Goal: Task Accomplishment & Management: Manage account settings

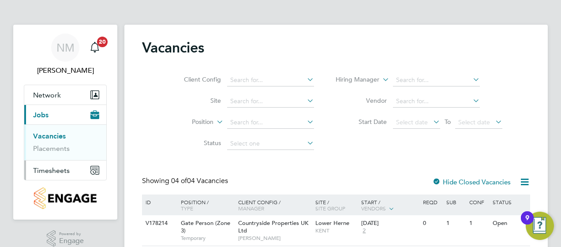
click at [46, 167] on span "Timesheets" at bounding box center [51, 170] width 37 height 8
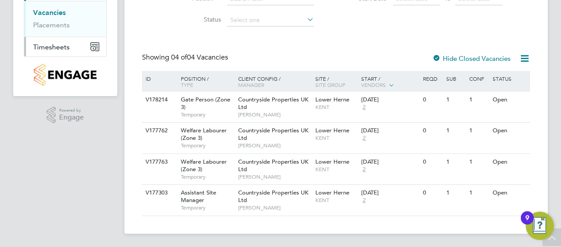
click at [56, 44] on span "Timesheets" at bounding box center [51, 47] width 37 height 8
click at [59, 31] on link "Timesheets" at bounding box center [51, 32] width 37 height 8
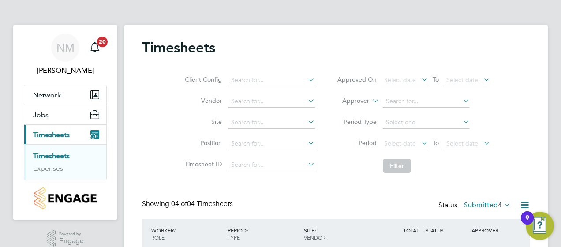
scroll to position [150, 0]
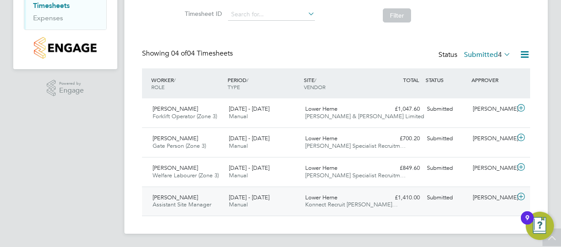
click at [521, 193] on icon at bounding box center [521, 196] width 11 height 7
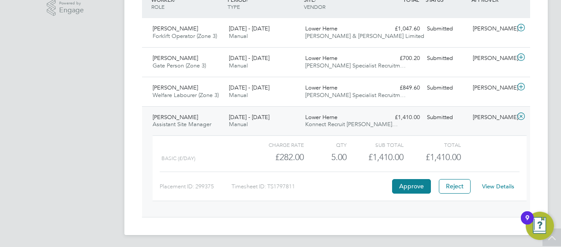
scroll to position [232, 0]
click at [497, 183] on link "View Details" at bounding box center [498, 185] width 32 height 7
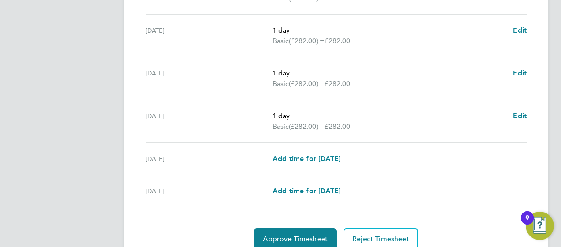
scroll to position [353, 0]
click at [300, 234] on span "Approve Timesheet" at bounding box center [295, 238] width 65 height 9
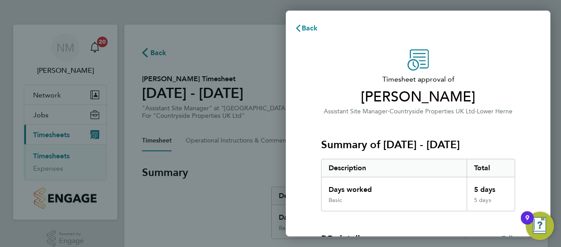
scroll to position [175, 0]
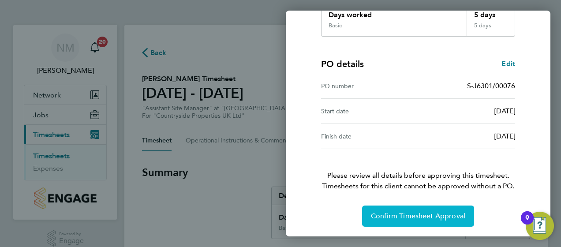
click at [426, 209] on button "Confirm Timesheet Approval" at bounding box center [418, 216] width 112 height 21
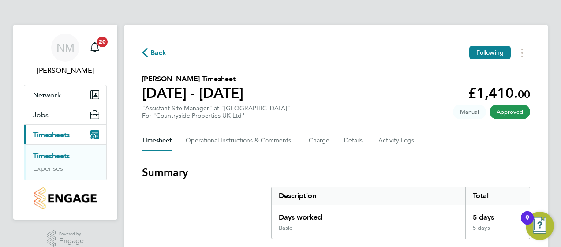
click at [156, 50] on span "Back" at bounding box center [158, 53] width 16 height 11
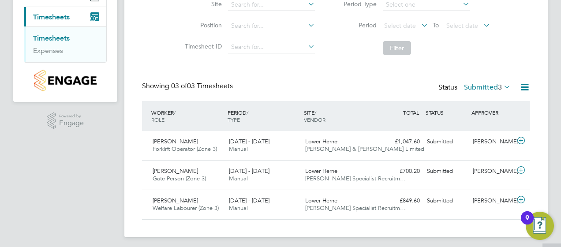
scroll to position [121, 0]
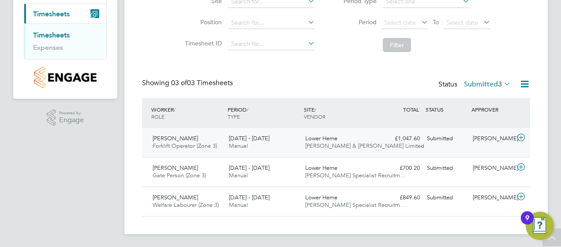
click at [301, 136] on div "4 - 10 Aug 2025 Manual" at bounding box center [263, 142] width 76 height 22
click at [419, 185] on div "Edward Thomas-Dean Gate Person (Zone 3) 4 - 10 Aug 2025 4 - 10 Aug 2025 Manual …" at bounding box center [336, 172] width 388 height 30
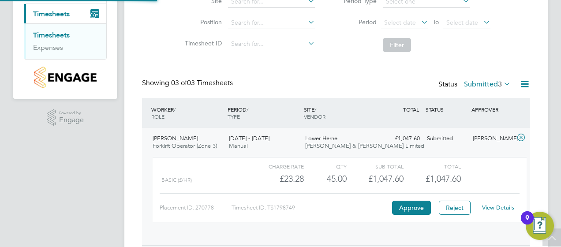
scroll to position [15, 86]
click at [535, 146] on div "Timesheets Client Config Vendor Site Position Timesheet ID Approved On Select d…" at bounding box center [335, 150] width 423 height 493
click at [463, 138] on div "Submitted" at bounding box center [446, 138] width 46 height 15
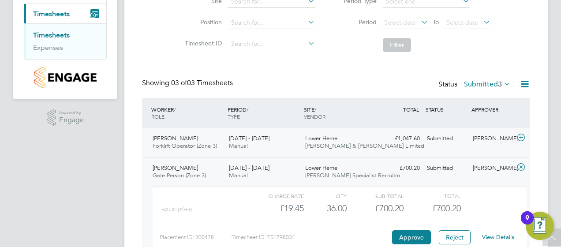
click at [521, 136] on icon at bounding box center [521, 137] width 11 height 7
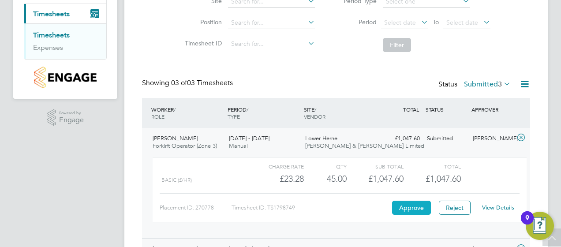
click at [410, 204] on button "Approve" at bounding box center [411, 208] width 39 height 14
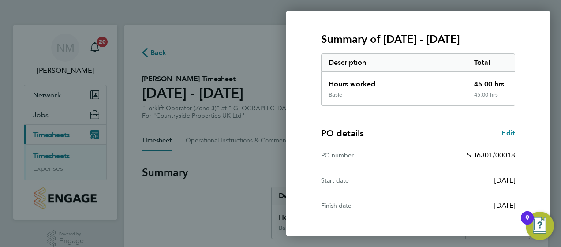
scroll to position [175, 0]
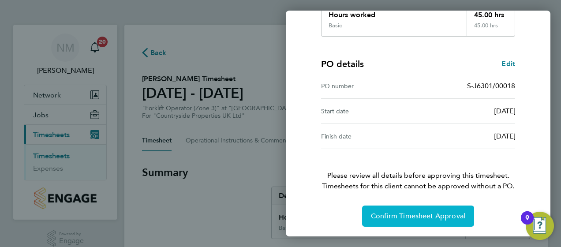
click at [419, 212] on span "Confirm Timesheet Approval" at bounding box center [418, 216] width 94 height 9
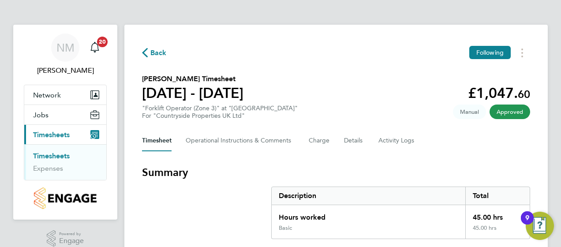
click at [155, 55] on span "Back" at bounding box center [158, 53] width 16 height 11
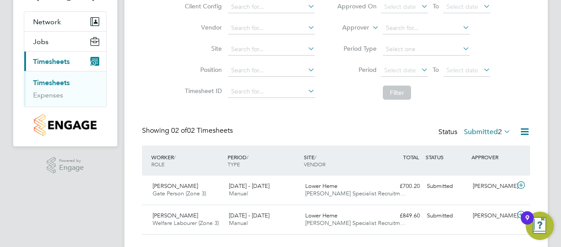
scroll to position [92, 0]
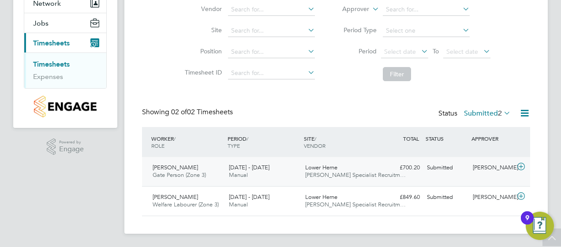
click at [520, 167] on icon at bounding box center [521, 166] width 11 height 7
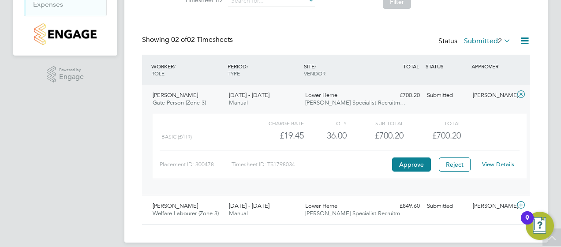
scroll to position [165, 0]
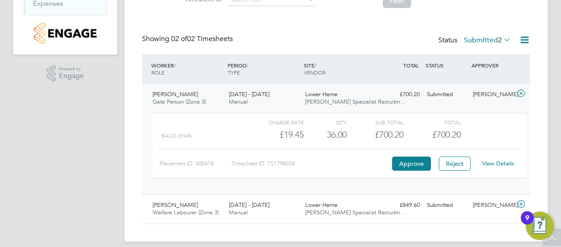
click at [501, 163] on link "View Details" at bounding box center [498, 163] width 32 height 7
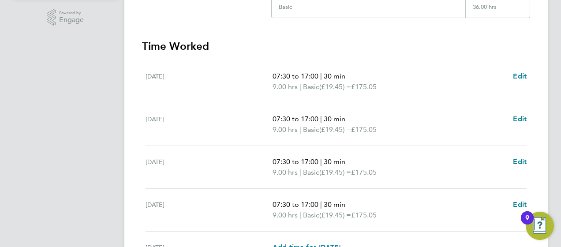
scroll to position [346, 0]
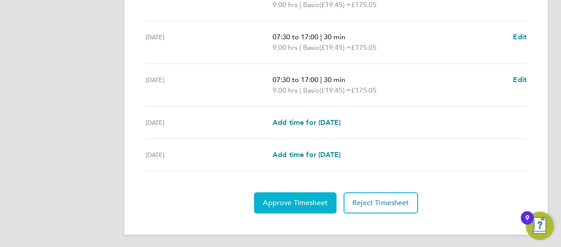
click at [298, 195] on button "Approve Timesheet" at bounding box center [295, 202] width 82 height 21
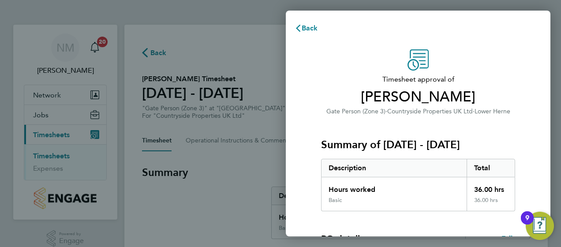
scroll to position [175, 0]
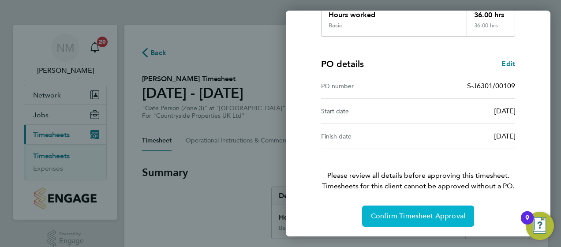
click at [415, 208] on button "Confirm Timesheet Approval" at bounding box center [418, 216] width 112 height 21
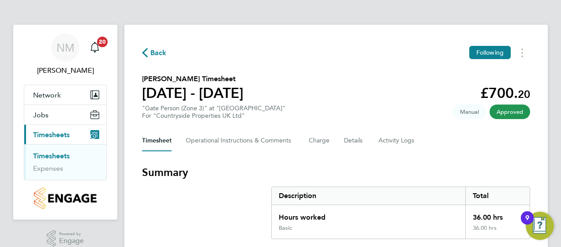
click at [155, 56] on span "Back" at bounding box center [158, 53] width 16 height 11
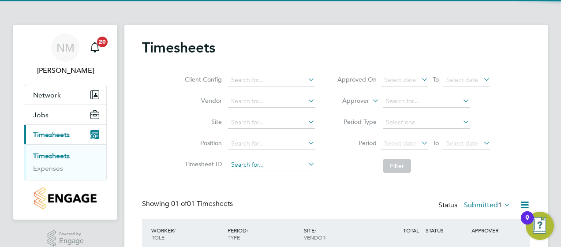
scroll to position [63, 0]
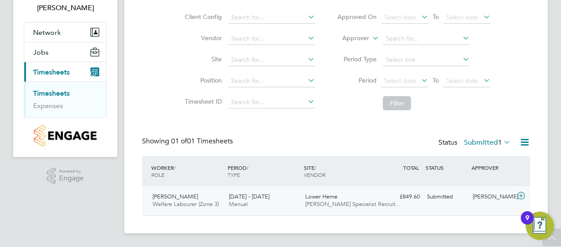
click at [484, 194] on div "Tom Hummerson" at bounding box center [492, 197] width 46 height 15
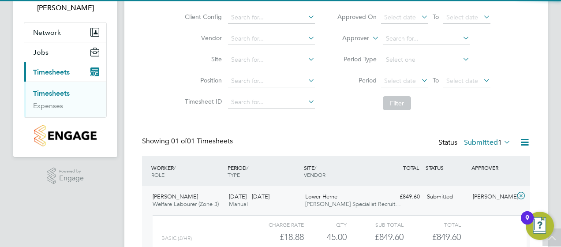
scroll to position [143, 0]
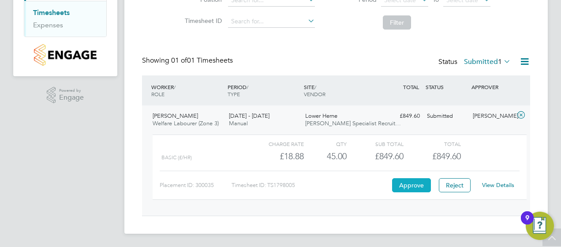
click at [405, 182] on button "Approve" at bounding box center [411, 185] width 39 height 14
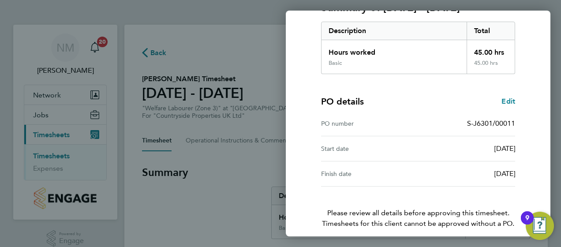
scroll to position [175, 0]
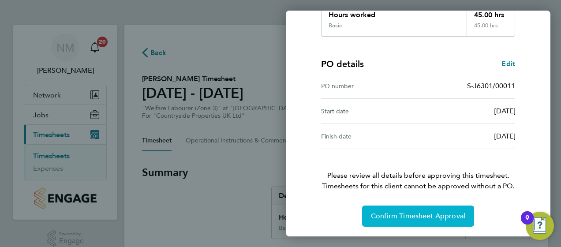
click at [408, 214] on span "Confirm Timesheet Approval" at bounding box center [418, 216] width 94 height 9
